Goal: Information Seeking & Learning: Learn about a topic

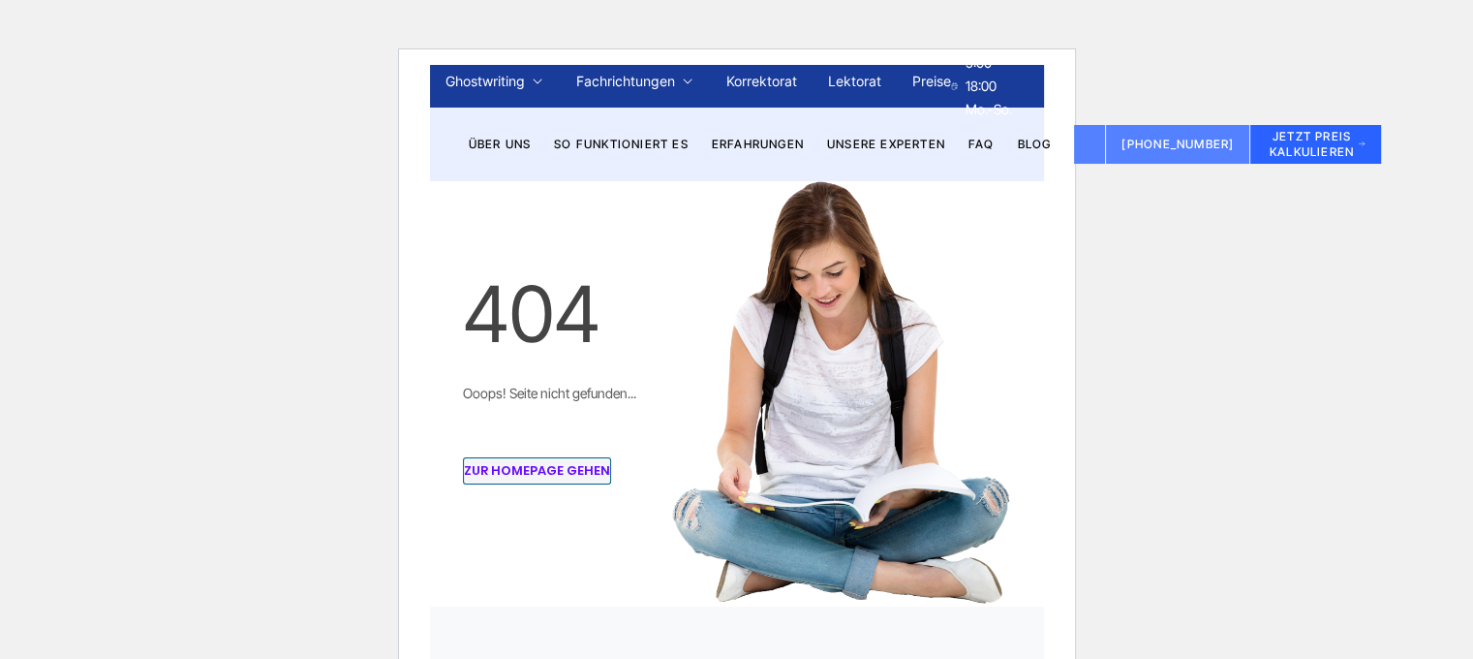
click at [1407, 456] on html "Ghostwriting Bachelorarbeit Bewerbung Diplomarbeit Doktorarbeit Essay Examensar…" at bounding box center [736, 329] width 1473 height 659
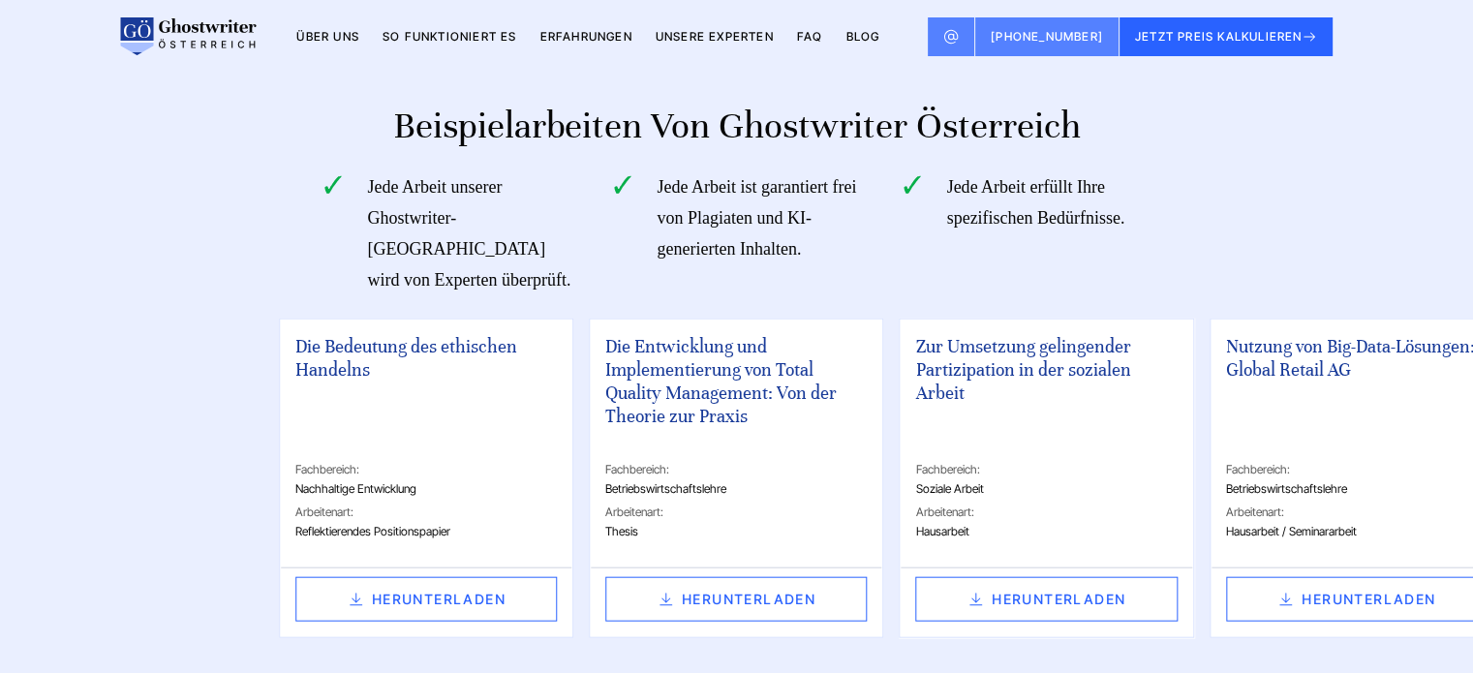
scroll to position [4359, 0]
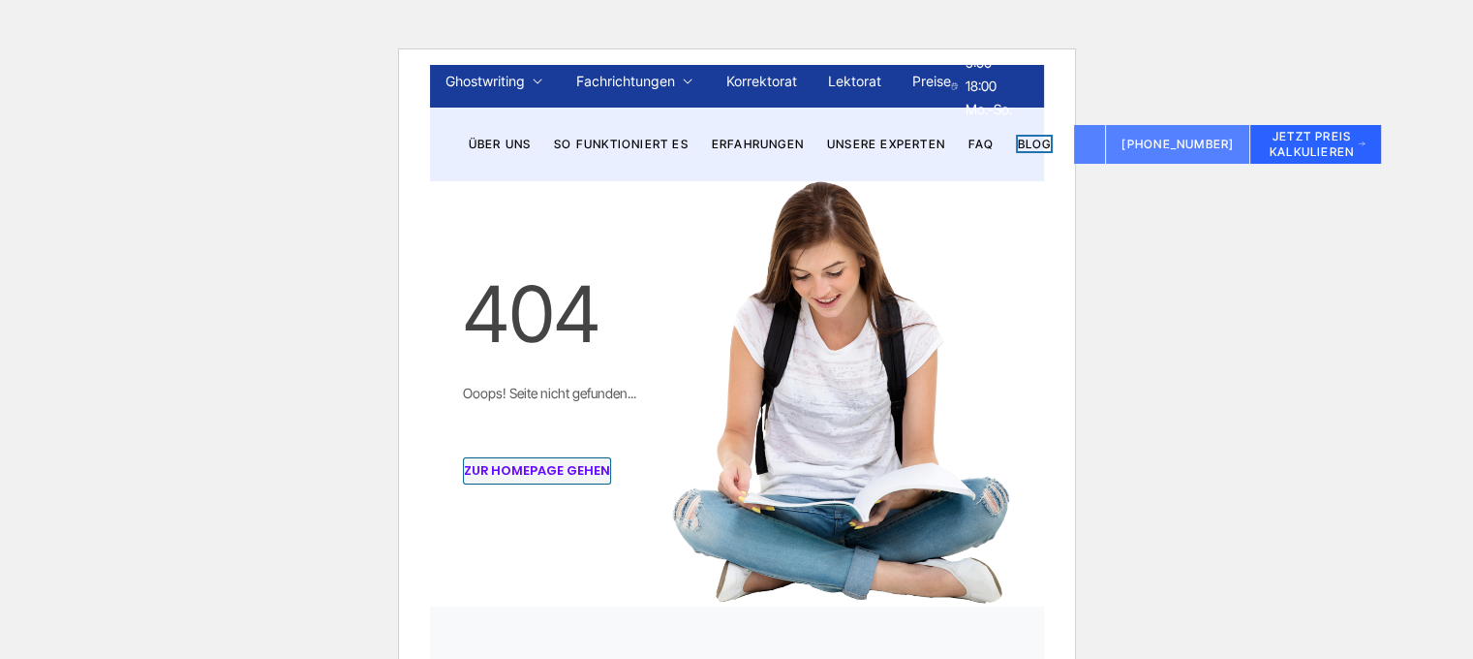
click at [1034, 142] on link "BLOG" at bounding box center [1035, 144] width 34 height 15
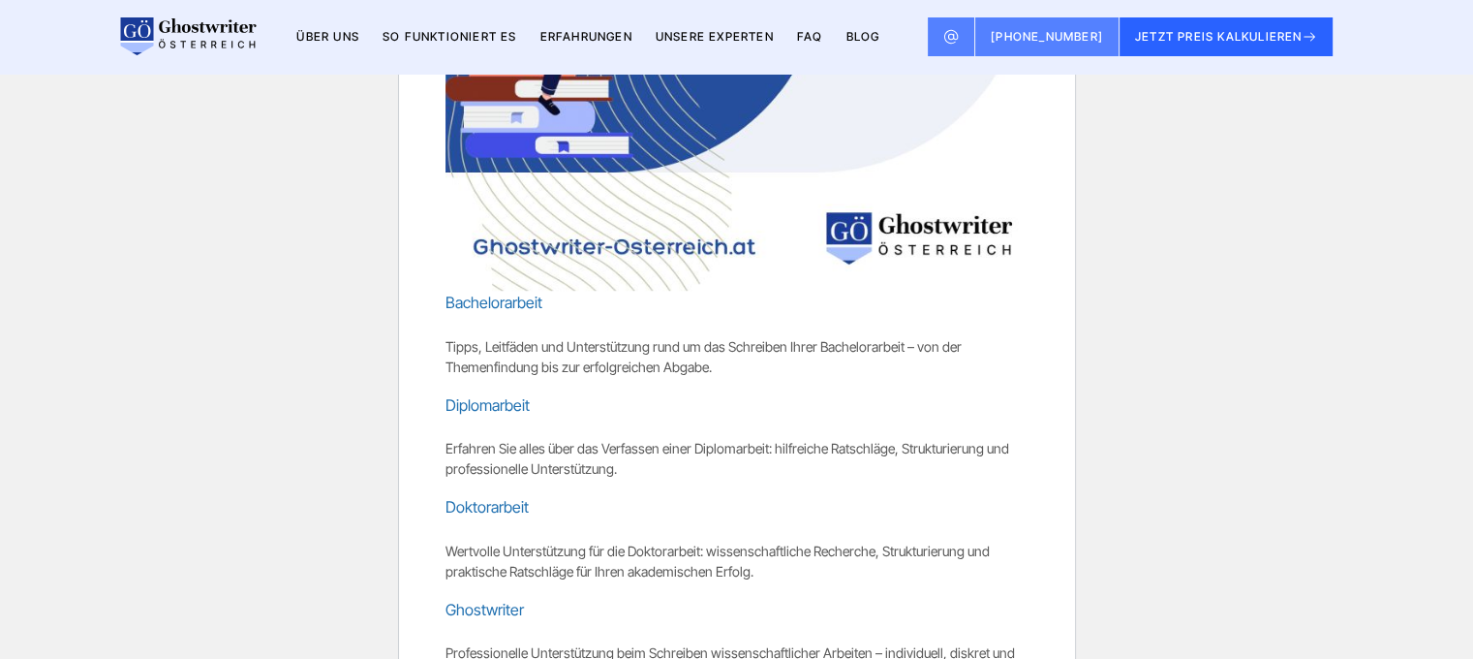
scroll to position [1259, 0]
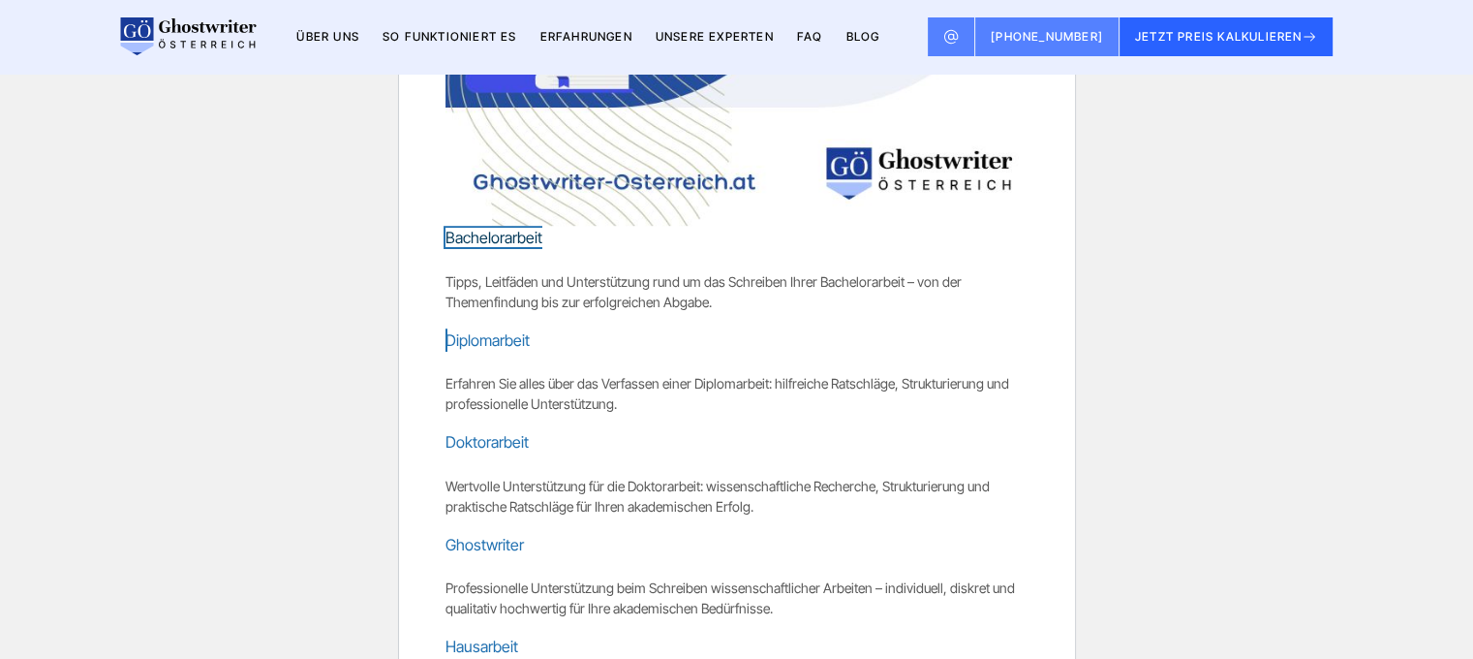
click at [520, 239] on link "Bachelorarbeit Tipps, Leitfäden und Unterstützung rund um das Schreiben Ihrer B…" at bounding box center [737, 269] width 583 height 83
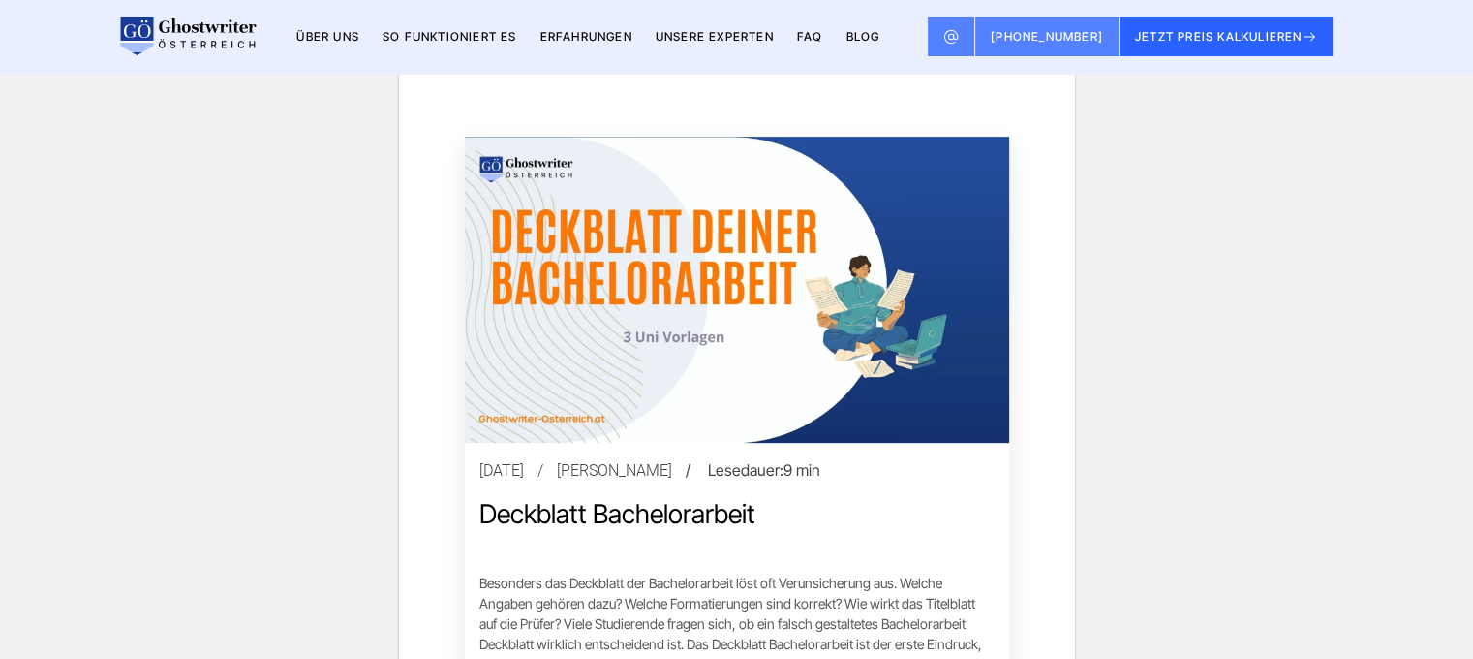
scroll to position [678, 0]
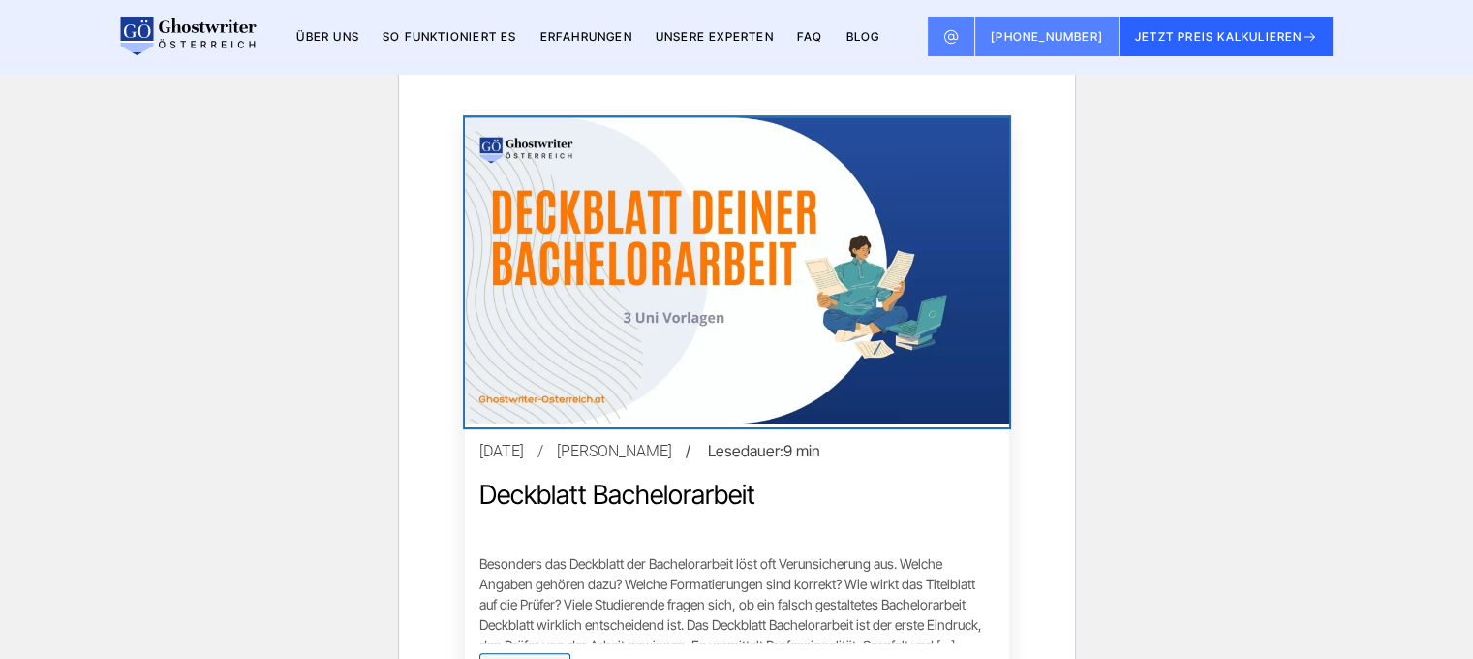
click at [763, 326] on img at bounding box center [737, 270] width 544 height 306
